Goal: Task Accomplishment & Management: Use online tool/utility

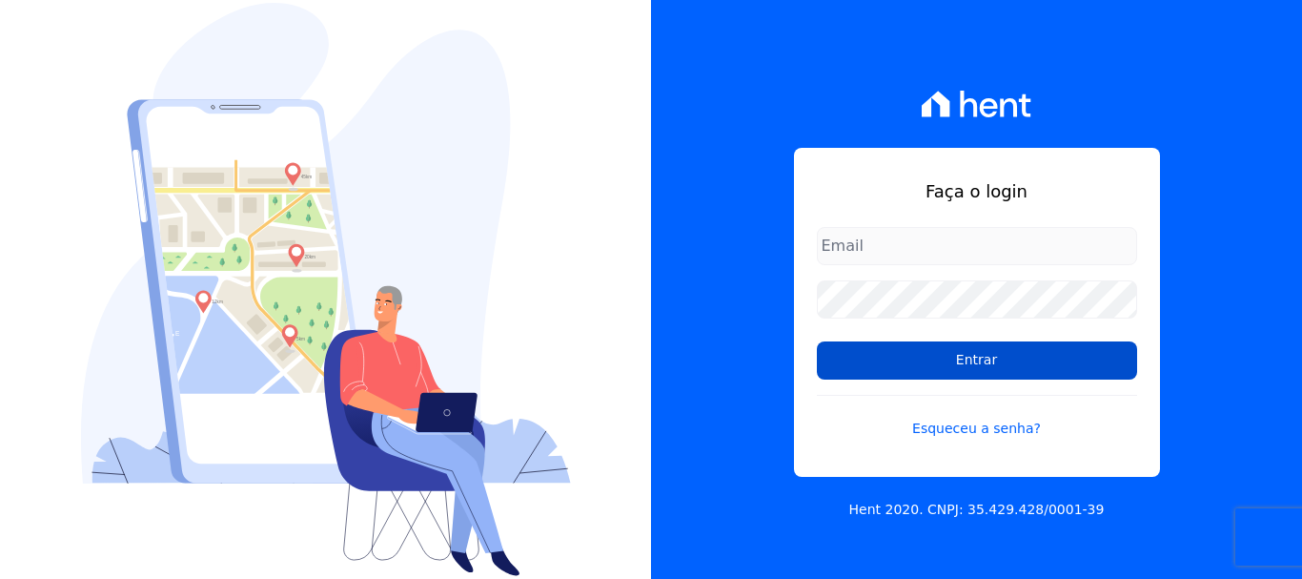
type input "erica@petraeng.com.br"
click at [974, 359] on input "Entrar" at bounding box center [977, 360] width 320 height 38
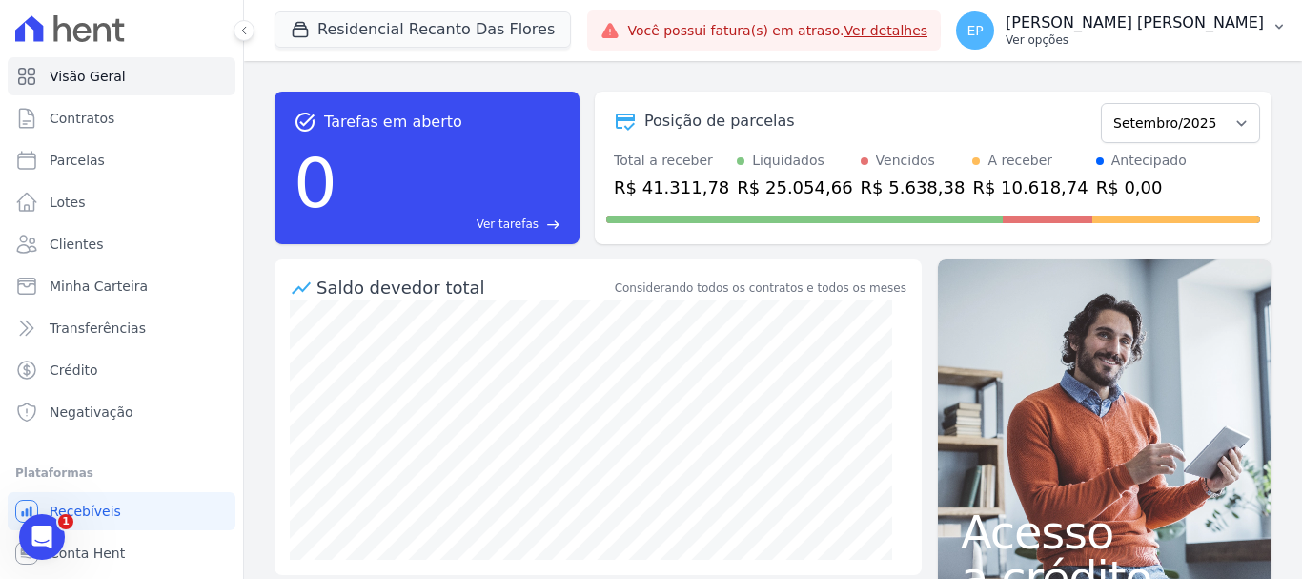
click at [1220, 44] on p "Ver opções" at bounding box center [1135, 39] width 258 height 15
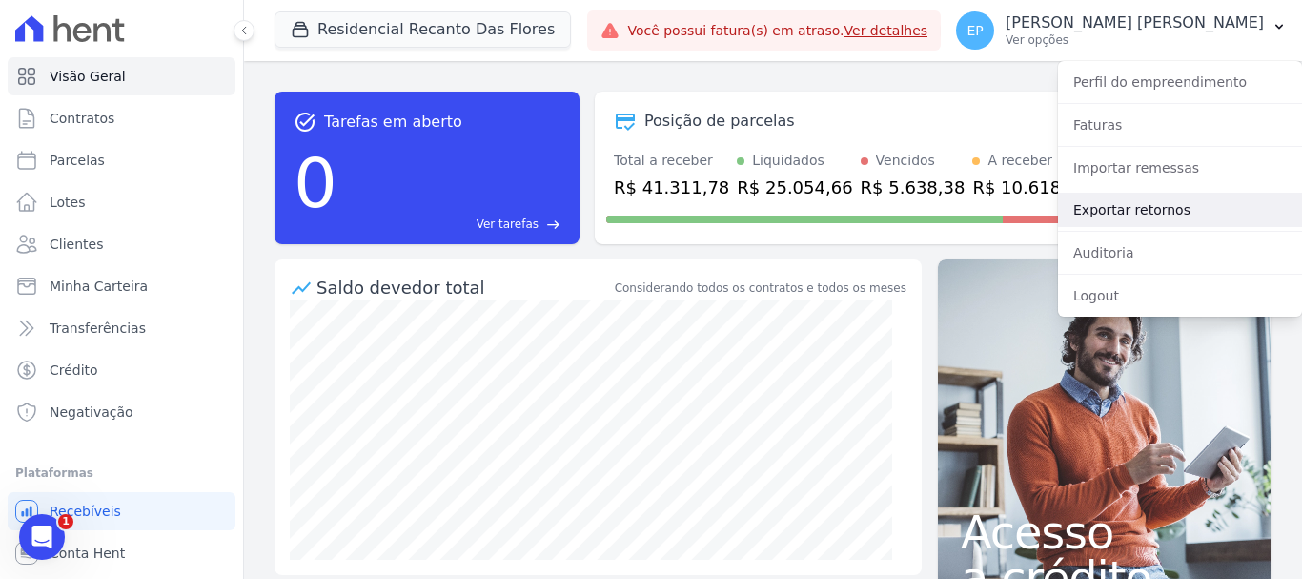
click at [1096, 211] on link "Exportar retornos" at bounding box center [1180, 210] width 244 height 34
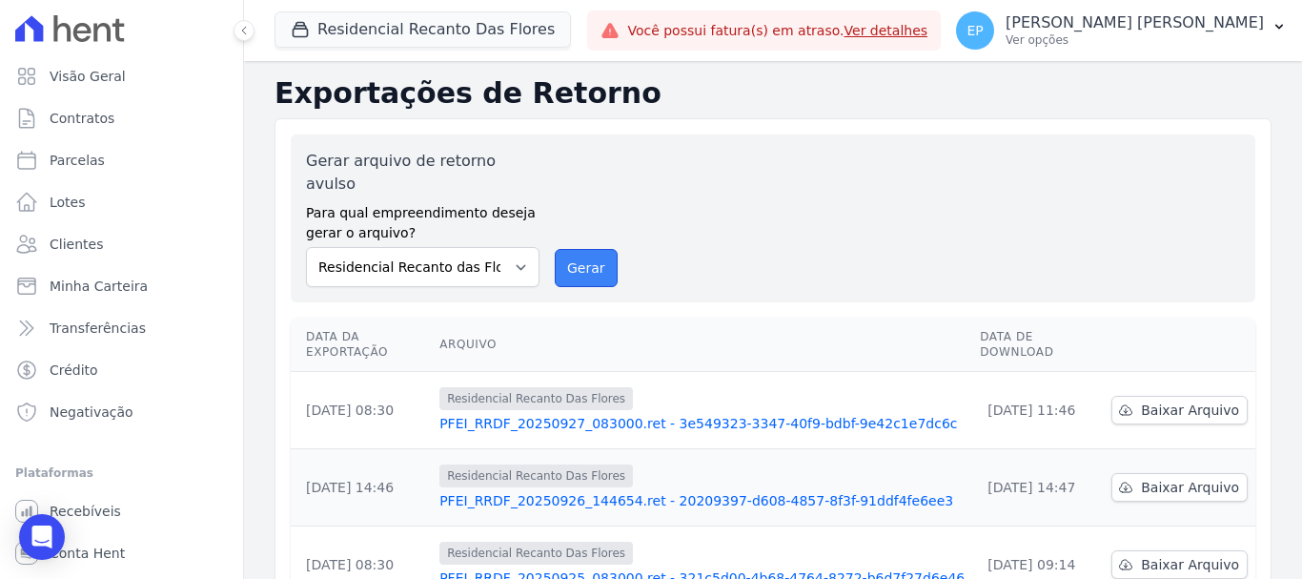
click at [580, 256] on button "Gerar" at bounding box center [586, 268] width 63 height 38
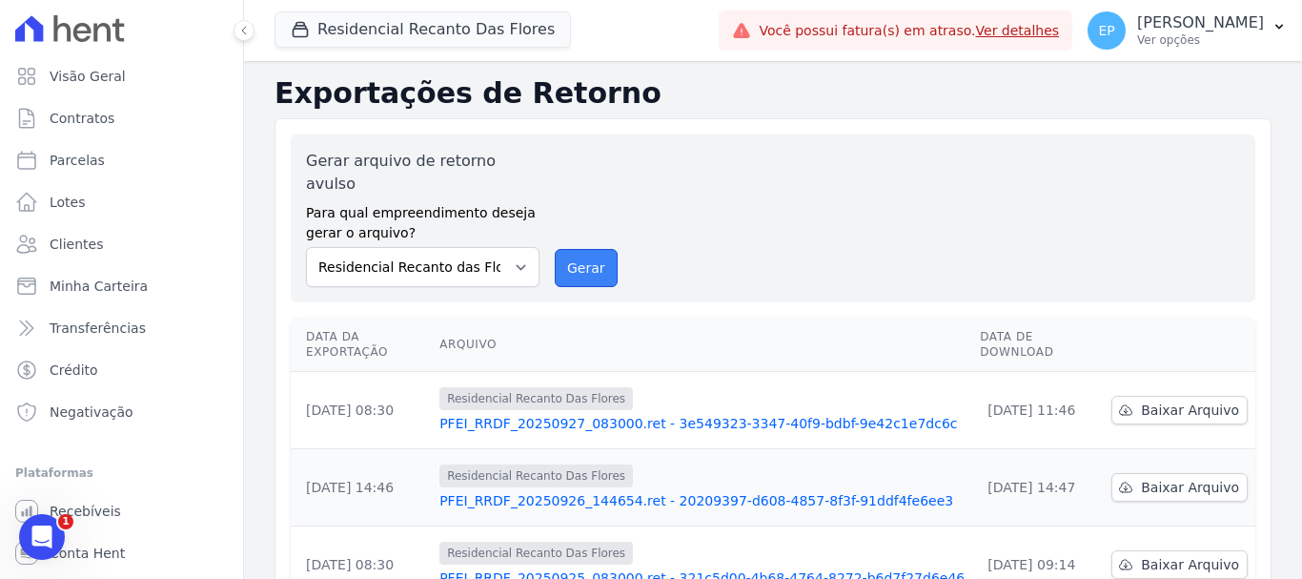
click at [585, 249] on button "Gerar" at bounding box center [586, 268] width 63 height 38
click at [441, 24] on button "Residencial Recanto Das Flores" at bounding box center [423, 29] width 297 height 36
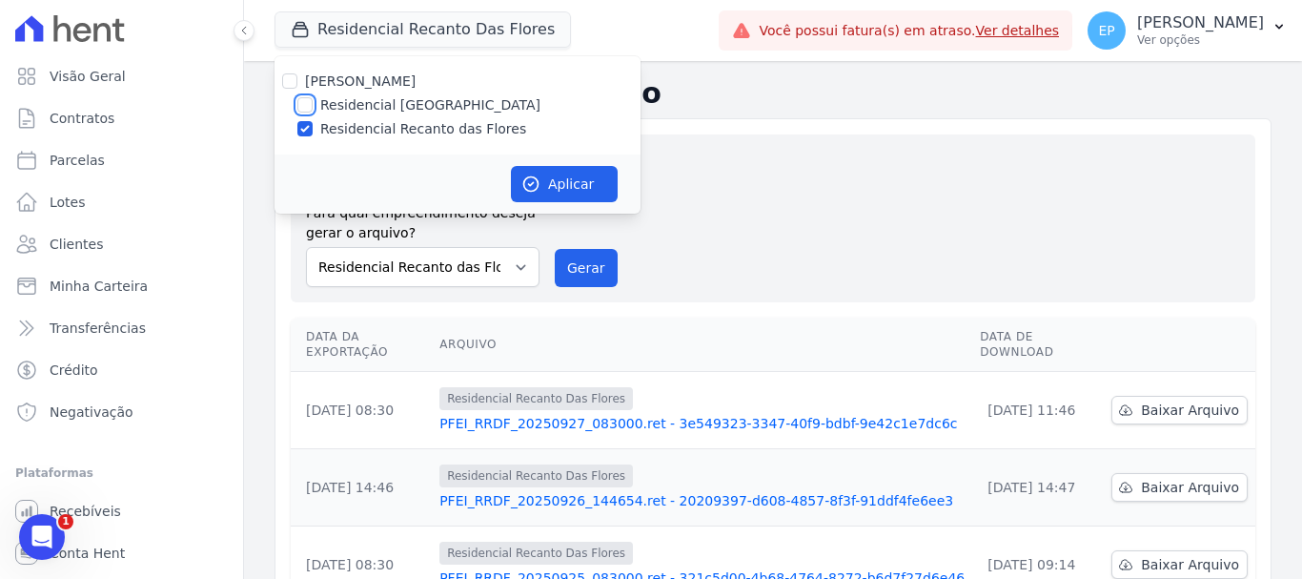
click at [299, 103] on input "Residencial [GEOGRAPHIC_DATA]" at bounding box center [304, 104] width 15 height 15
checkbox input "true"
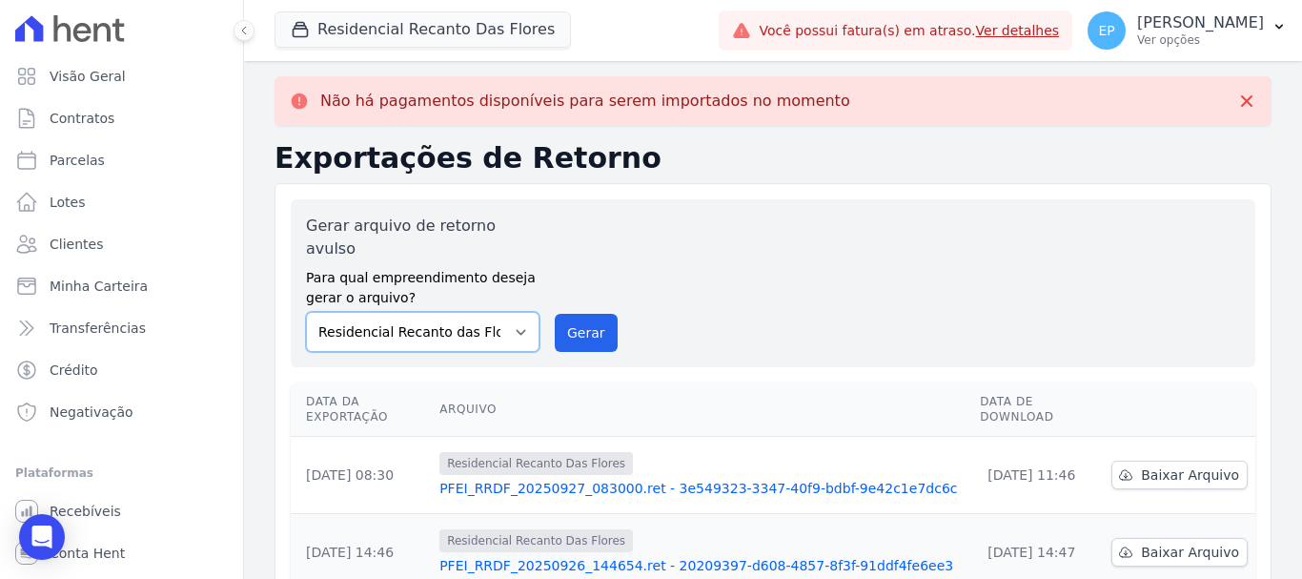
click at [509, 312] on select "Residencial Piazza Di Siena Residencial Recanto das Flores" at bounding box center [423, 332] width 234 height 40
select select "676d65bc-c0c9-47de-aba1-80f9b00b3362"
click at [306, 312] on select "Residencial Piazza Di Siena Residencial Recanto das Flores" at bounding box center [423, 332] width 234 height 40
click at [597, 319] on button "Gerar" at bounding box center [586, 333] width 63 height 38
click at [1218, 39] on p "Ver opções" at bounding box center [1201, 39] width 127 height 15
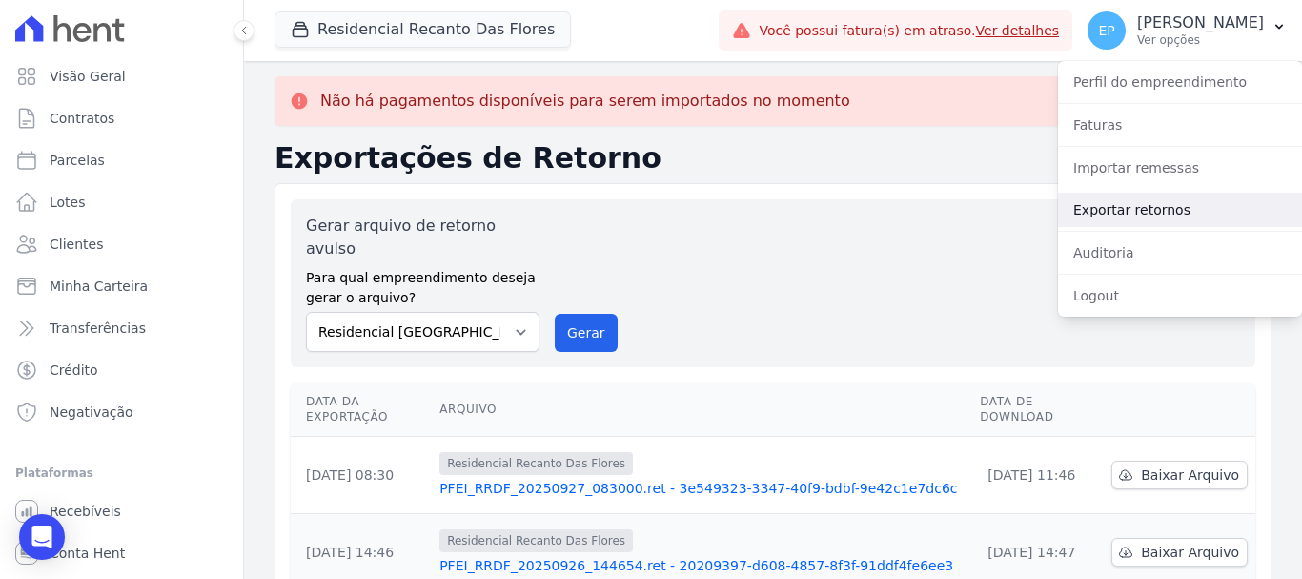
click at [1094, 211] on link "Exportar retornos" at bounding box center [1180, 210] width 244 height 34
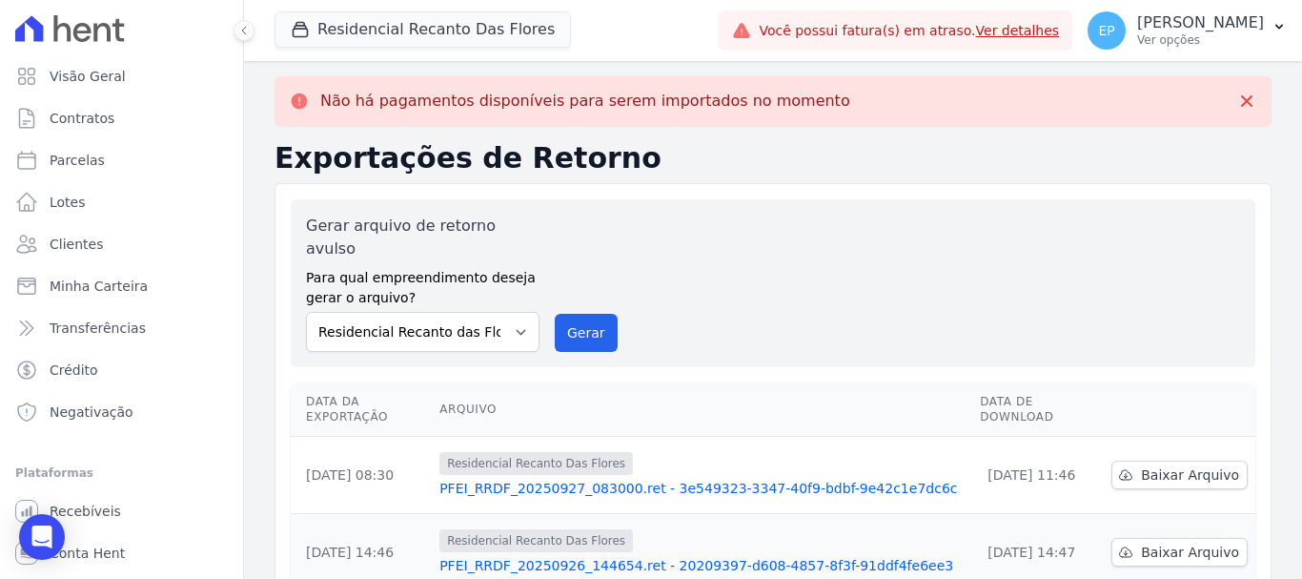
click at [1100, 209] on div "Gerar arquivo de retorno avulso Para qual empreendimento deseja gerar o arquivo…" at bounding box center [773, 283] width 965 height 168
click at [570, 315] on button "Gerar" at bounding box center [586, 333] width 63 height 38
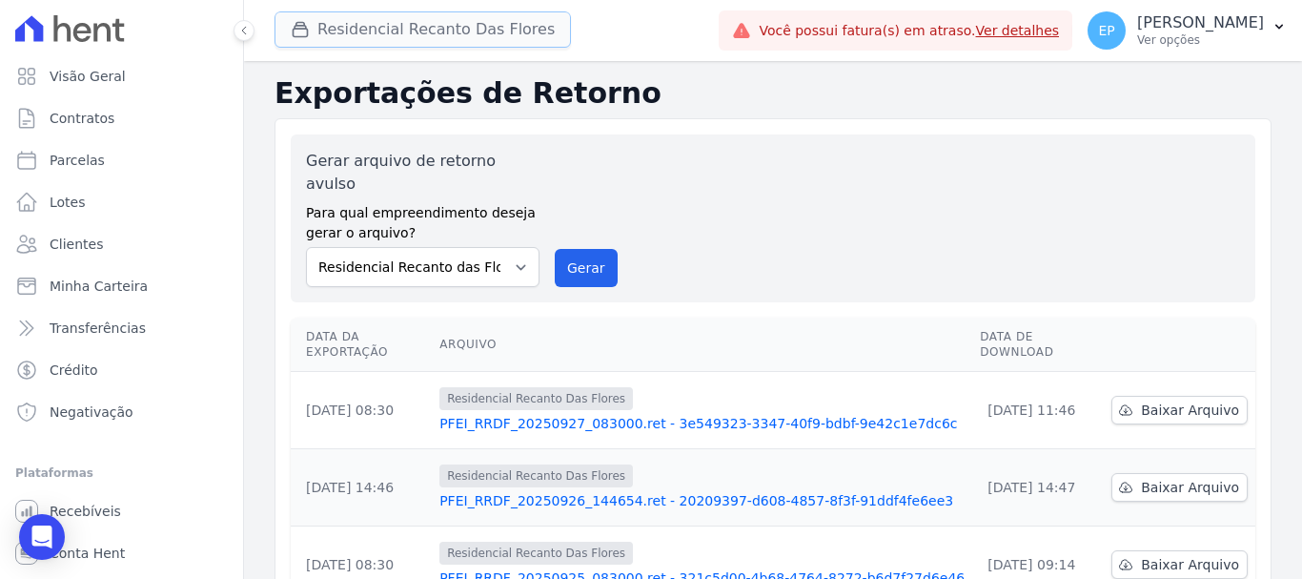
click at [420, 31] on button "Residencial Recanto Das Flores" at bounding box center [423, 29] width 297 height 36
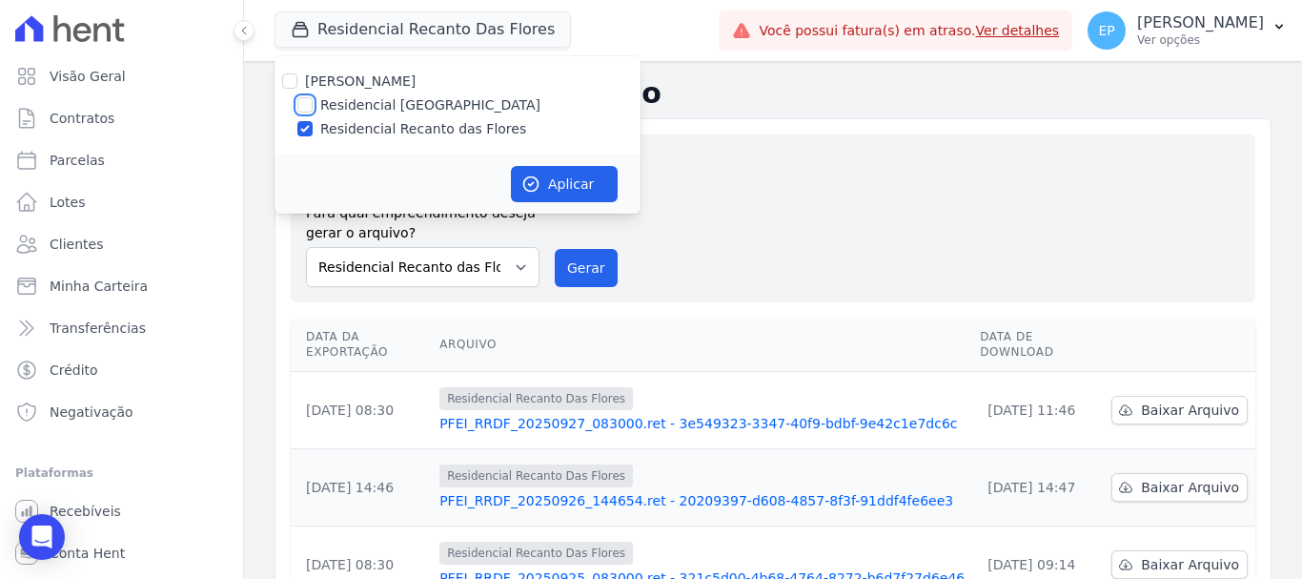
click at [305, 106] on input "Residencial [GEOGRAPHIC_DATA]" at bounding box center [304, 104] width 15 height 15
checkbox input "true"
click at [300, 123] on input "Residencial Recanto das Flores" at bounding box center [304, 128] width 15 height 15
checkbox input "false"
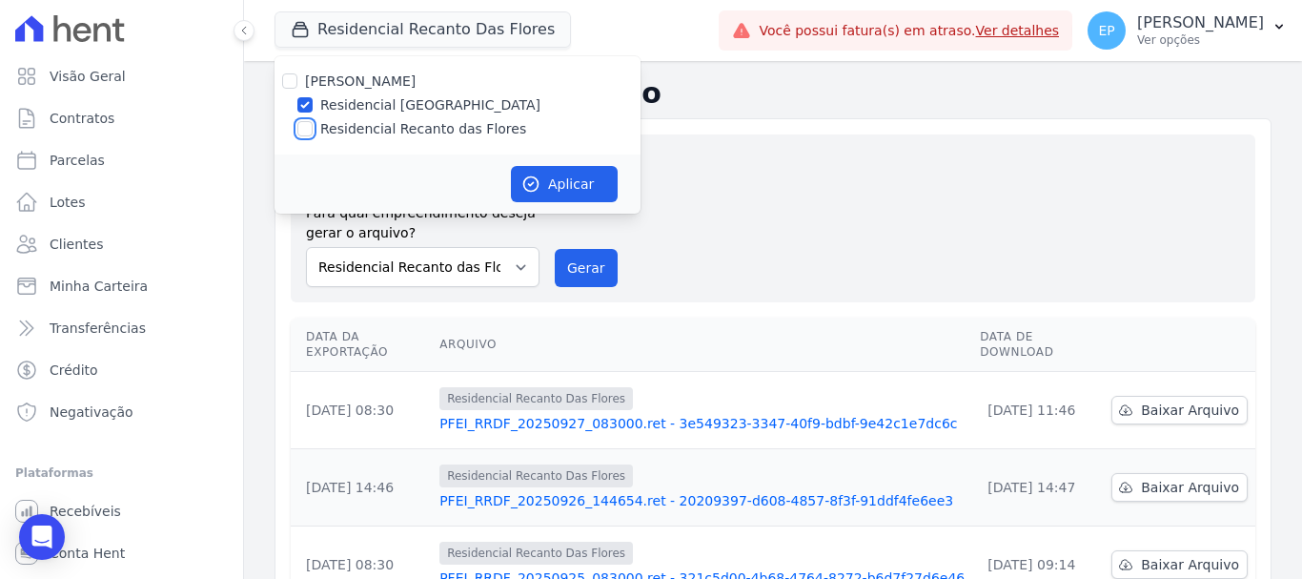
checkbox input "false"
click at [586, 186] on button "Aplicar" at bounding box center [564, 184] width 107 height 36
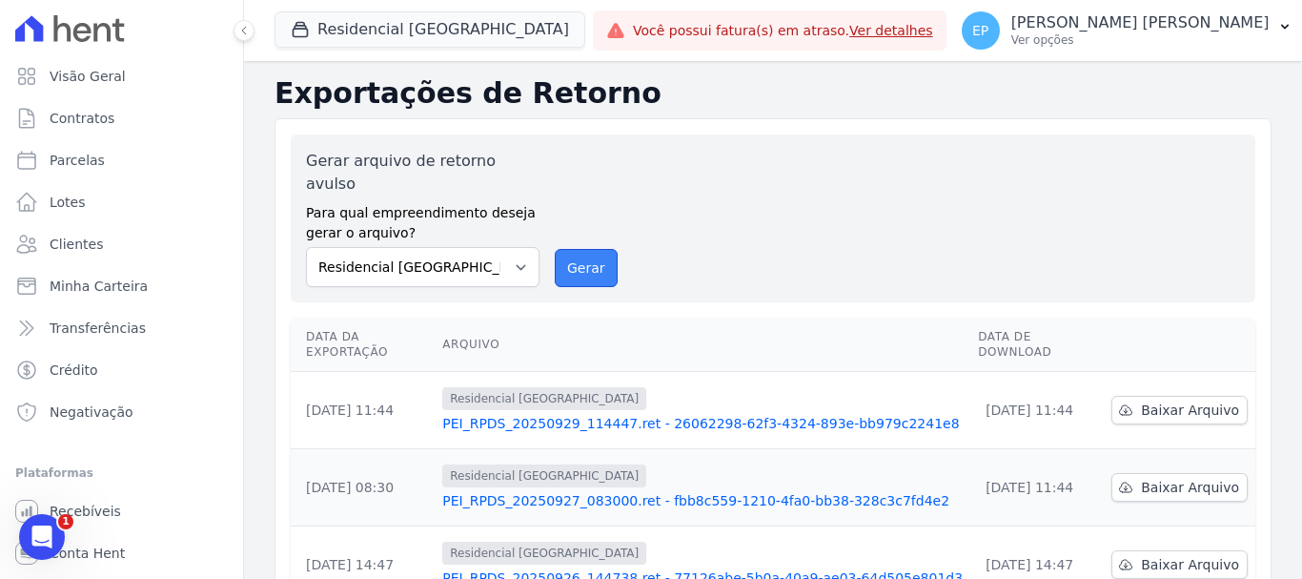
click at [579, 249] on button "Gerar" at bounding box center [586, 268] width 63 height 38
